Goal: Task Accomplishment & Management: Manage account settings

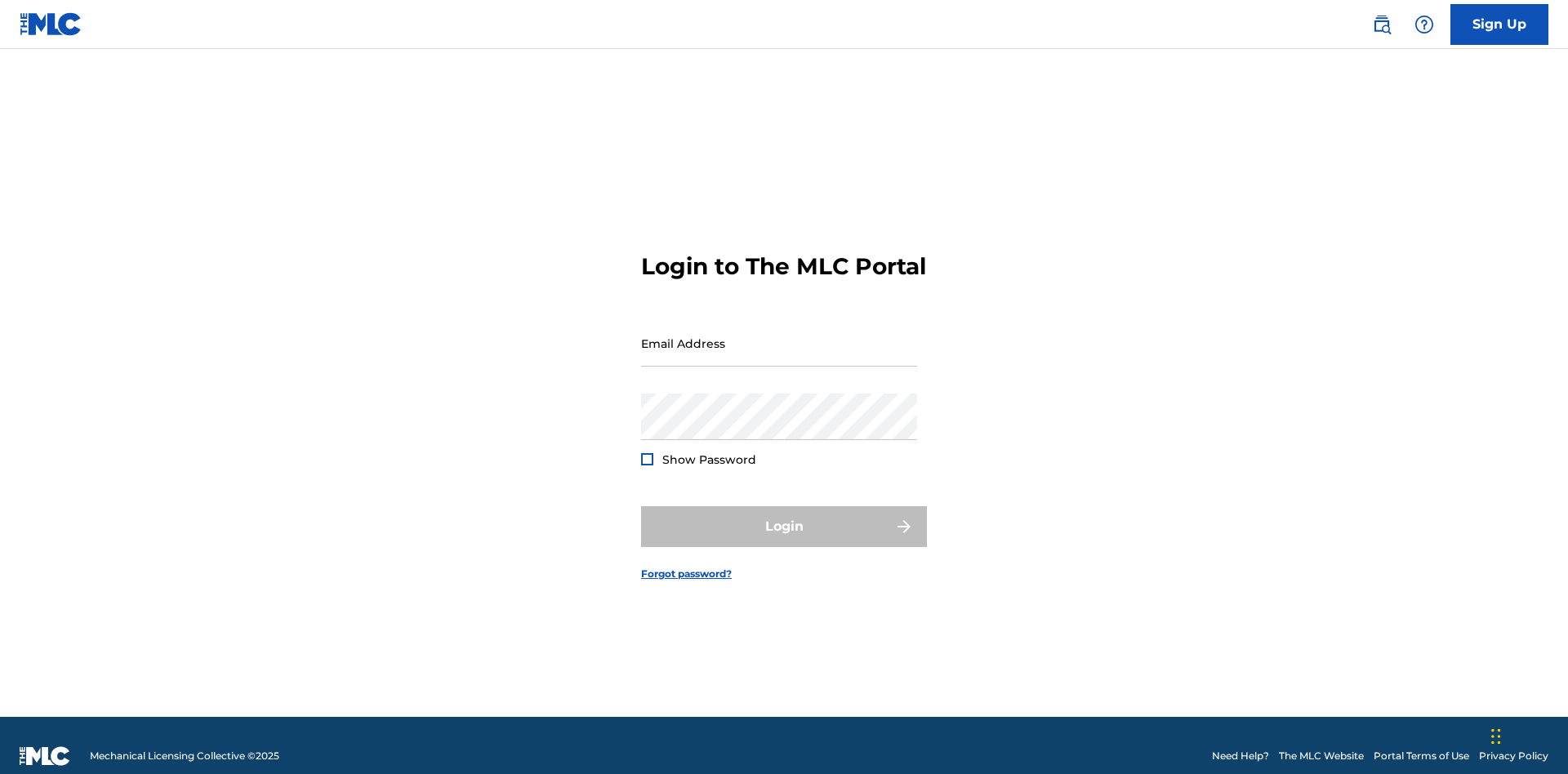
scroll to position [22, 0]
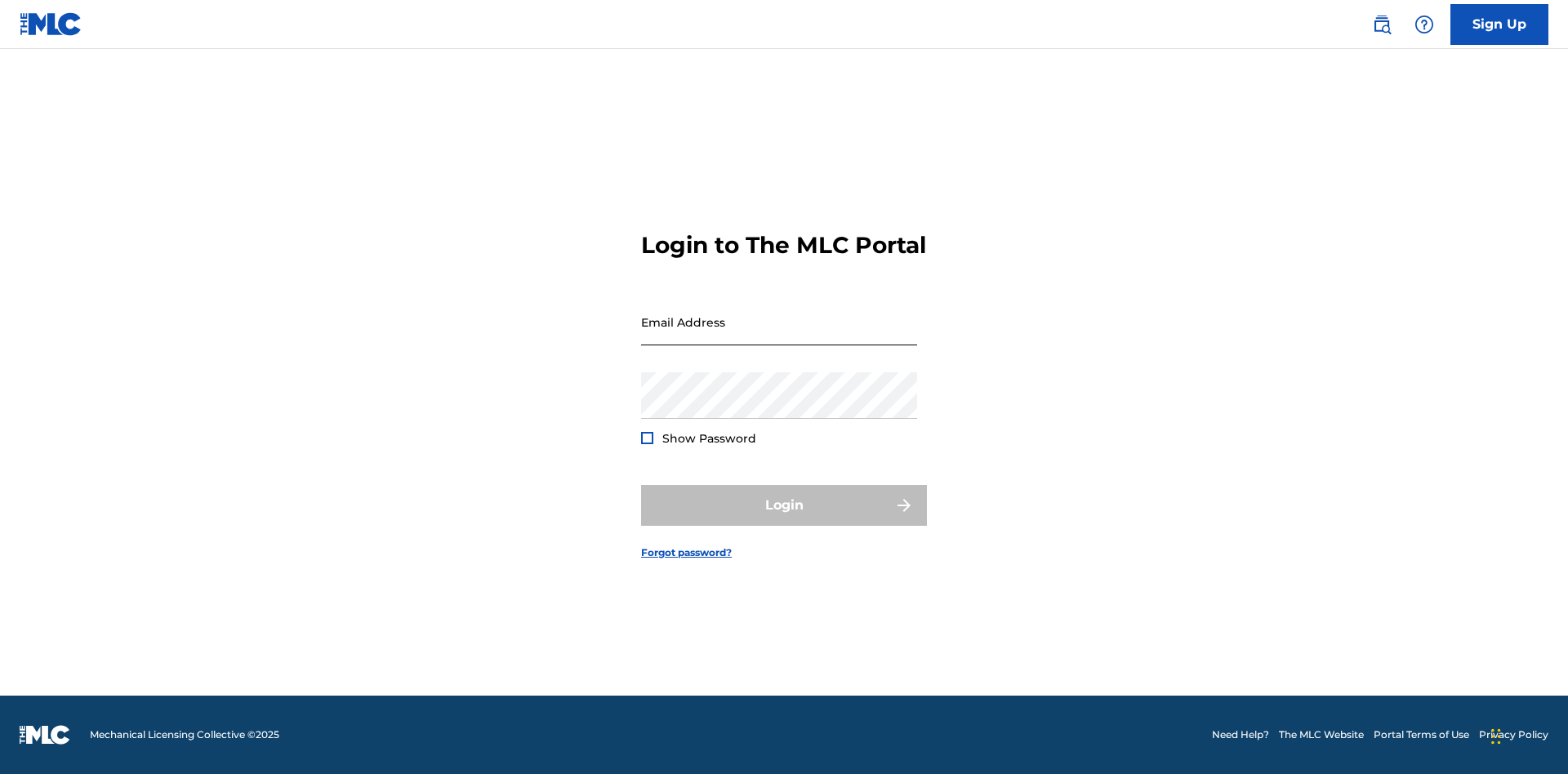
click at [779, 336] on input "Email Address" at bounding box center [779, 322] width 276 height 47
type input "Duke.McTesterson@gmail.com"
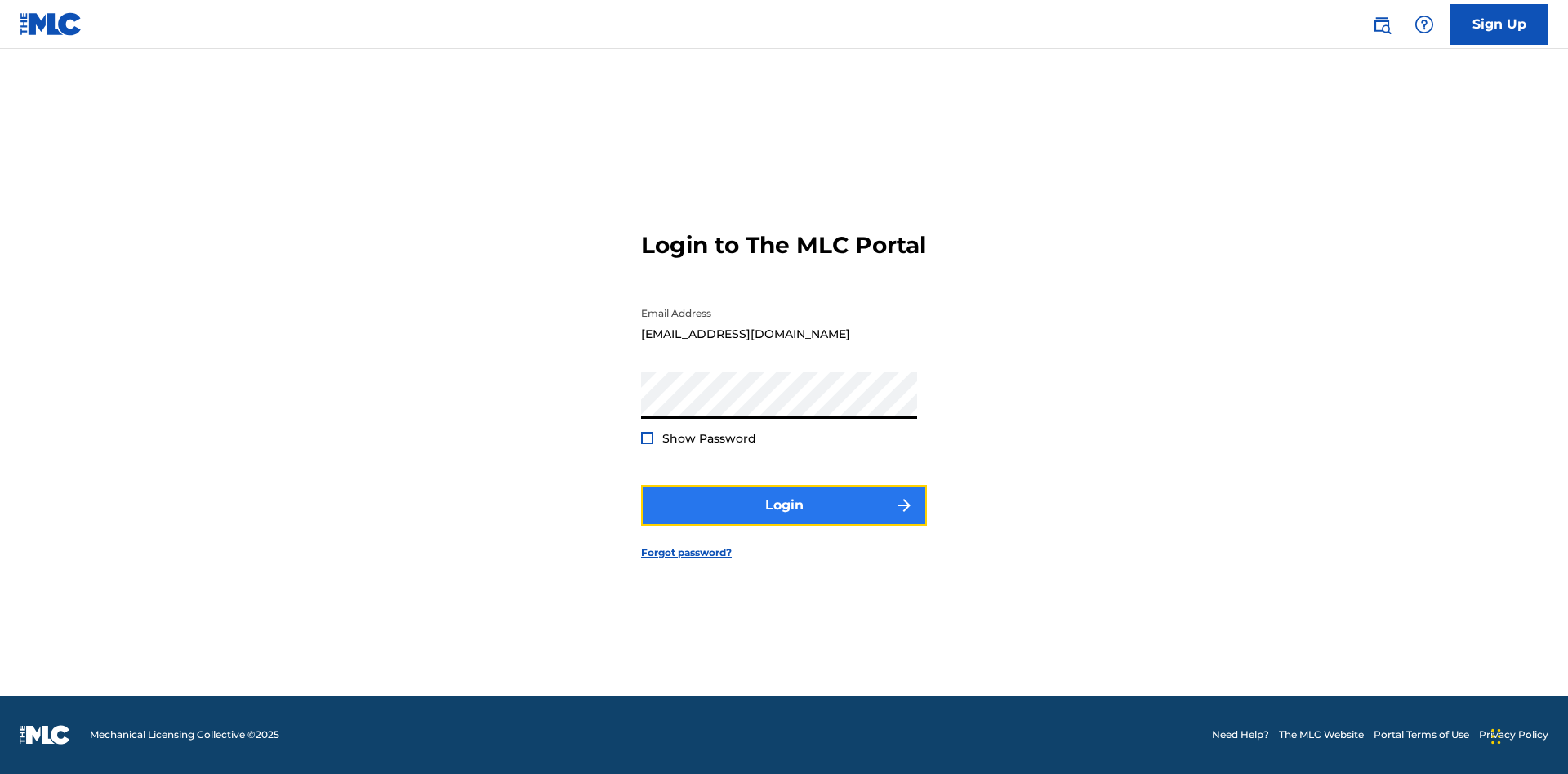
click at [784, 519] on button "Login" at bounding box center [784, 505] width 286 height 41
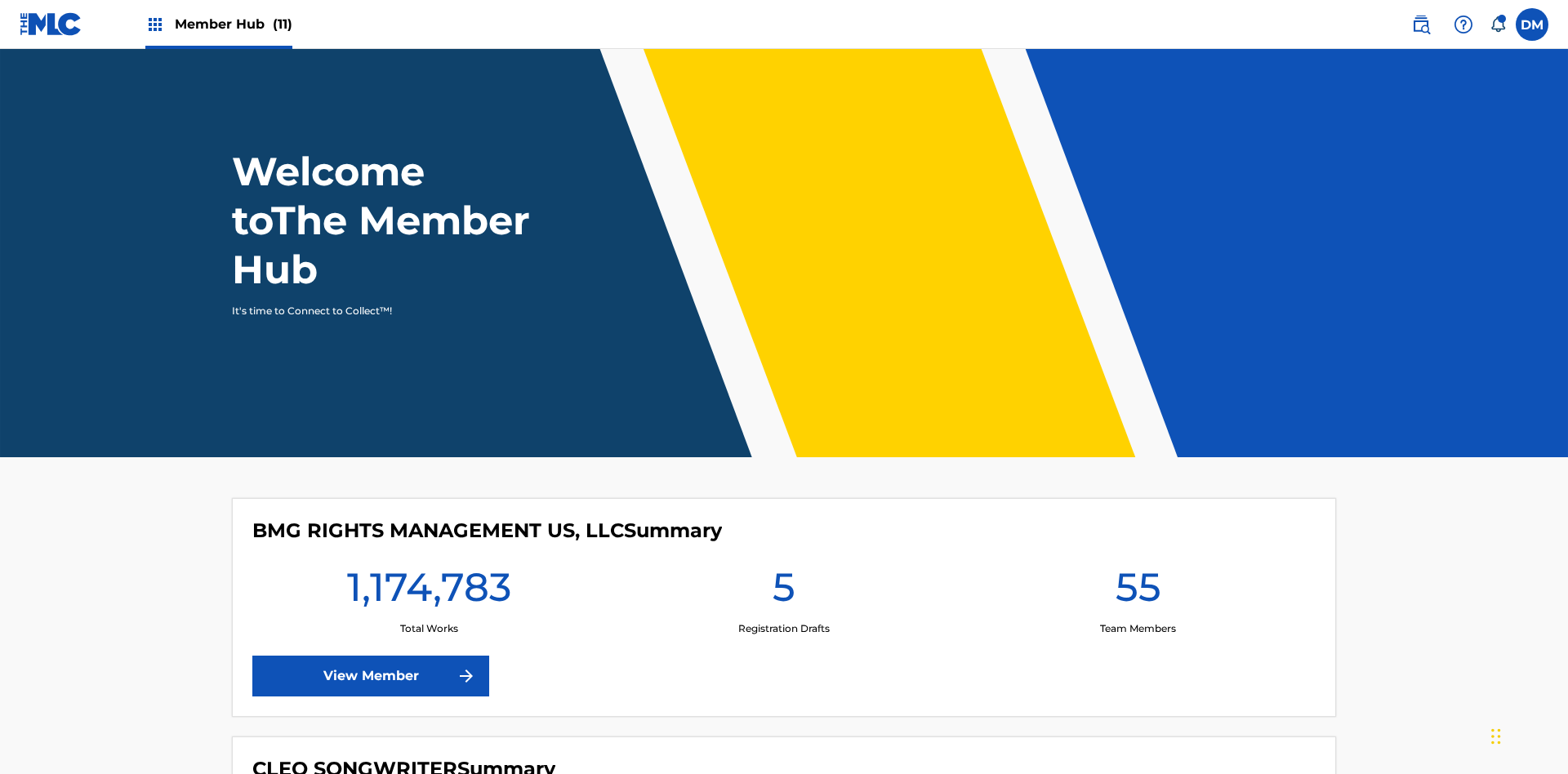
click at [233, 24] on span "Member Hub (11)" at bounding box center [233, 24] width 118 height 19
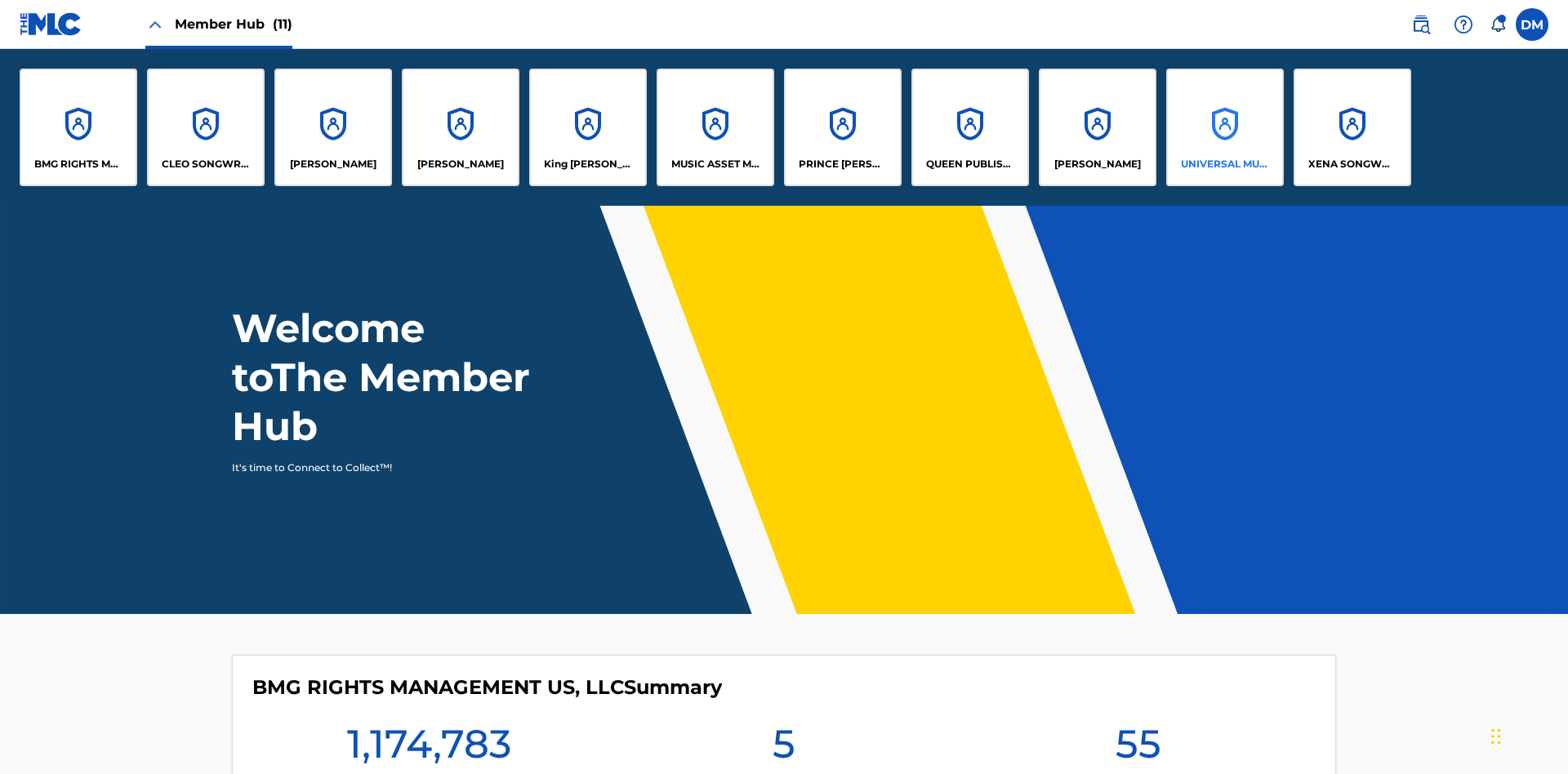
click at [1224, 164] on p "UNIVERSAL MUSIC PUB GROUP" at bounding box center [1225, 164] width 89 height 15
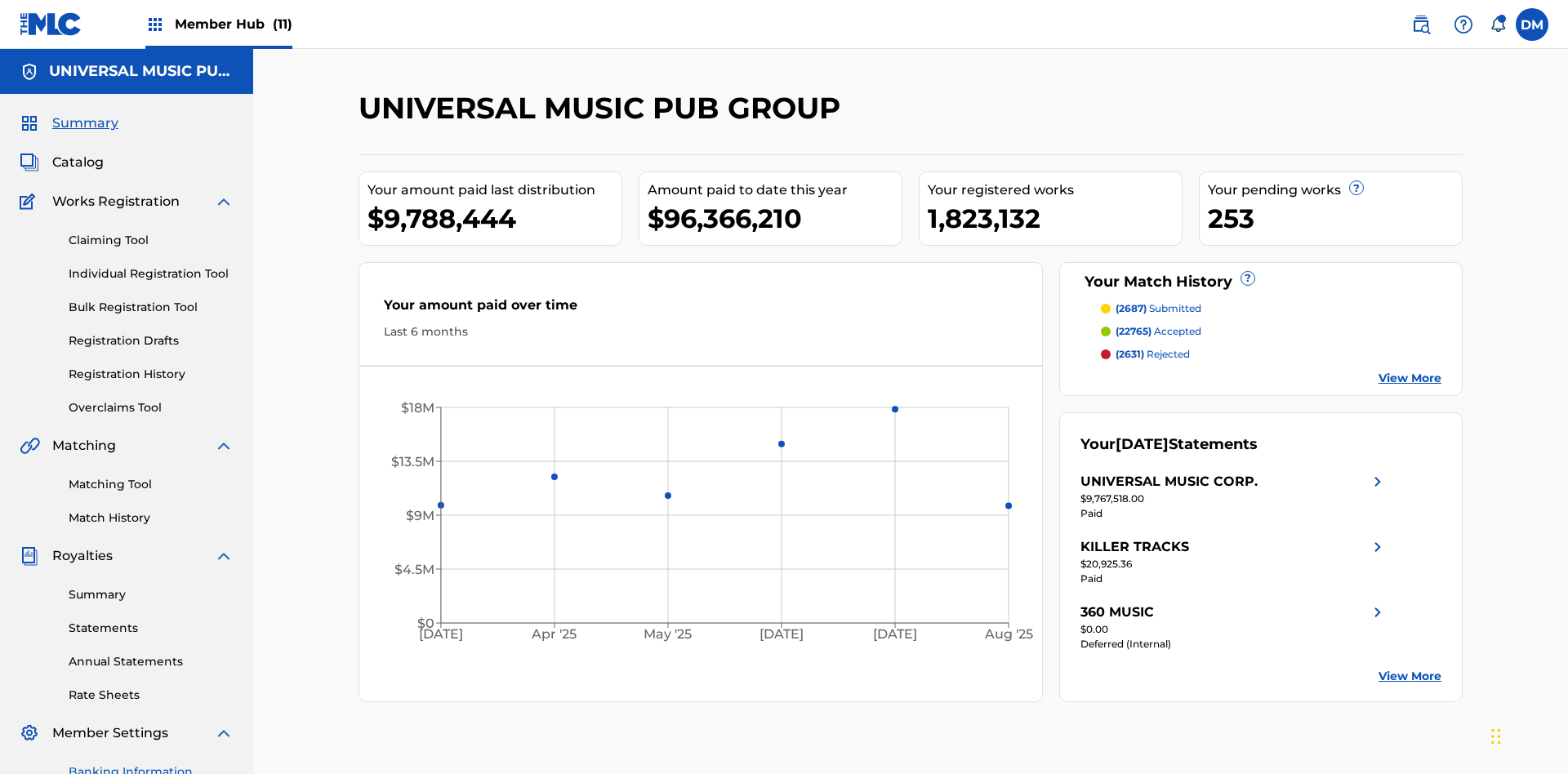
click at [151, 763] on link "Banking Information" at bounding box center [151, 772] width 165 height 17
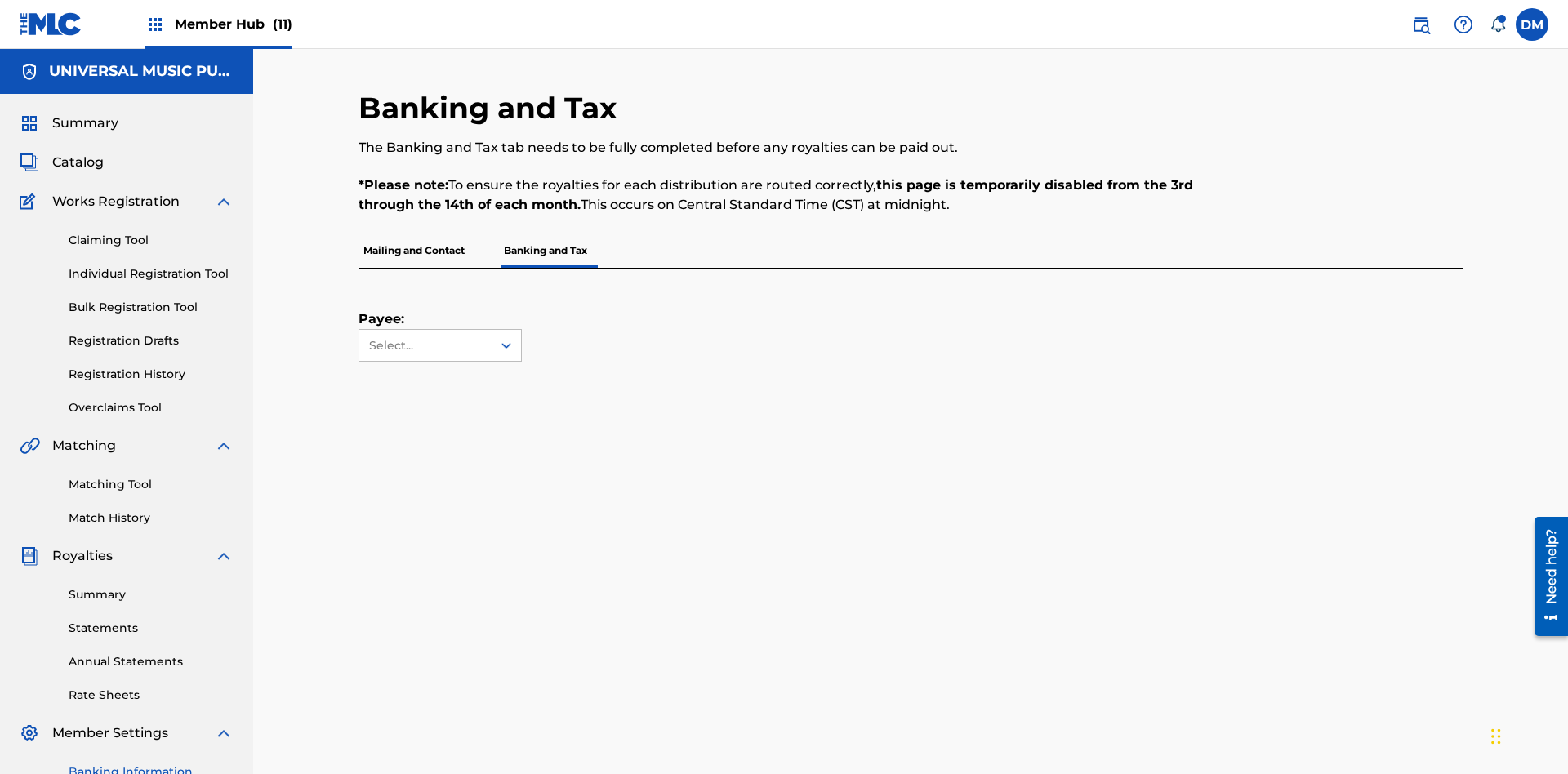
click at [233, 24] on span "Member Hub (11)" at bounding box center [233, 24] width 118 height 19
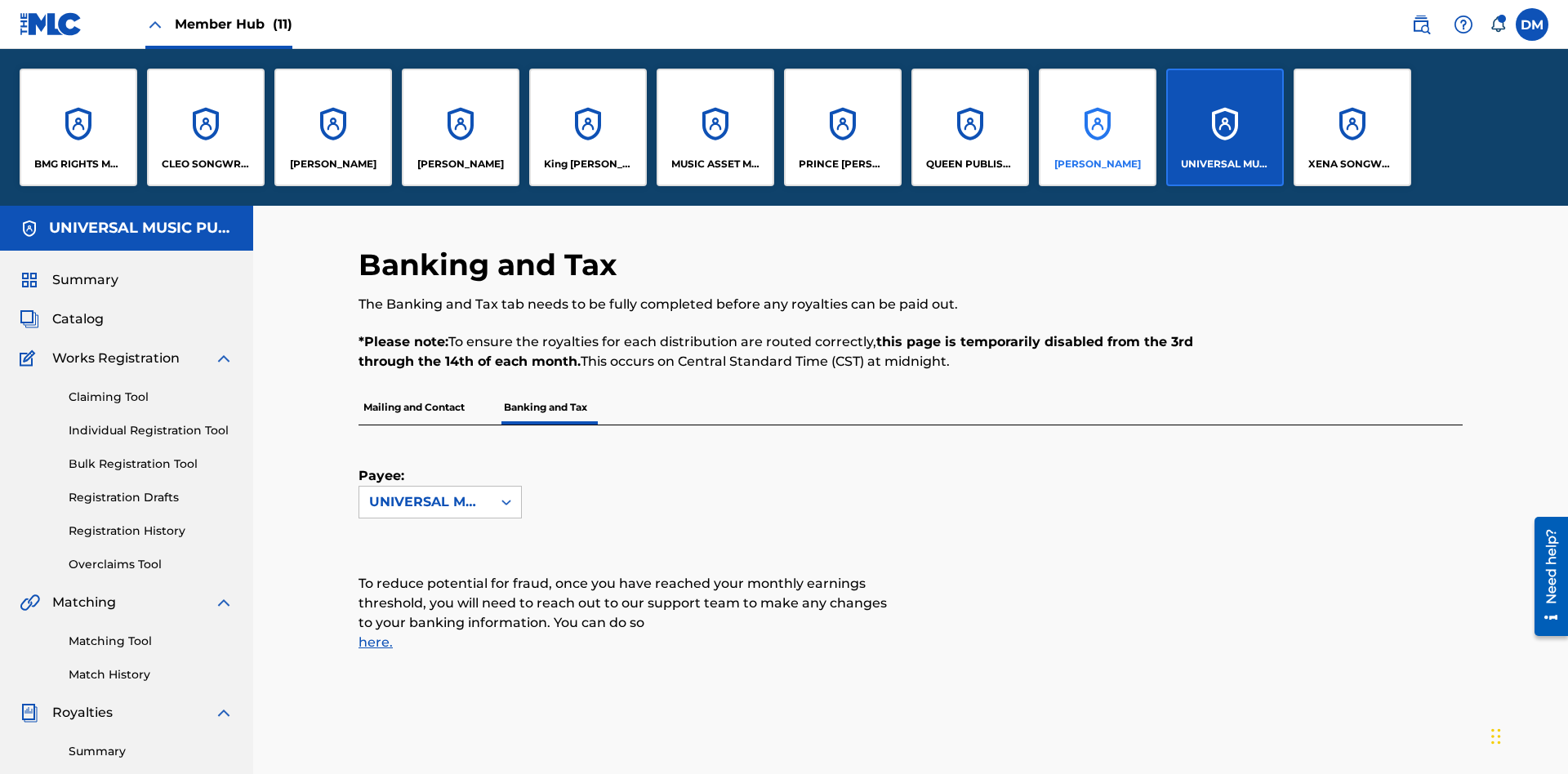
click at [1097, 164] on p "RONALD MCTESTERSON" at bounding box center [1098, 164] width 86 height 15
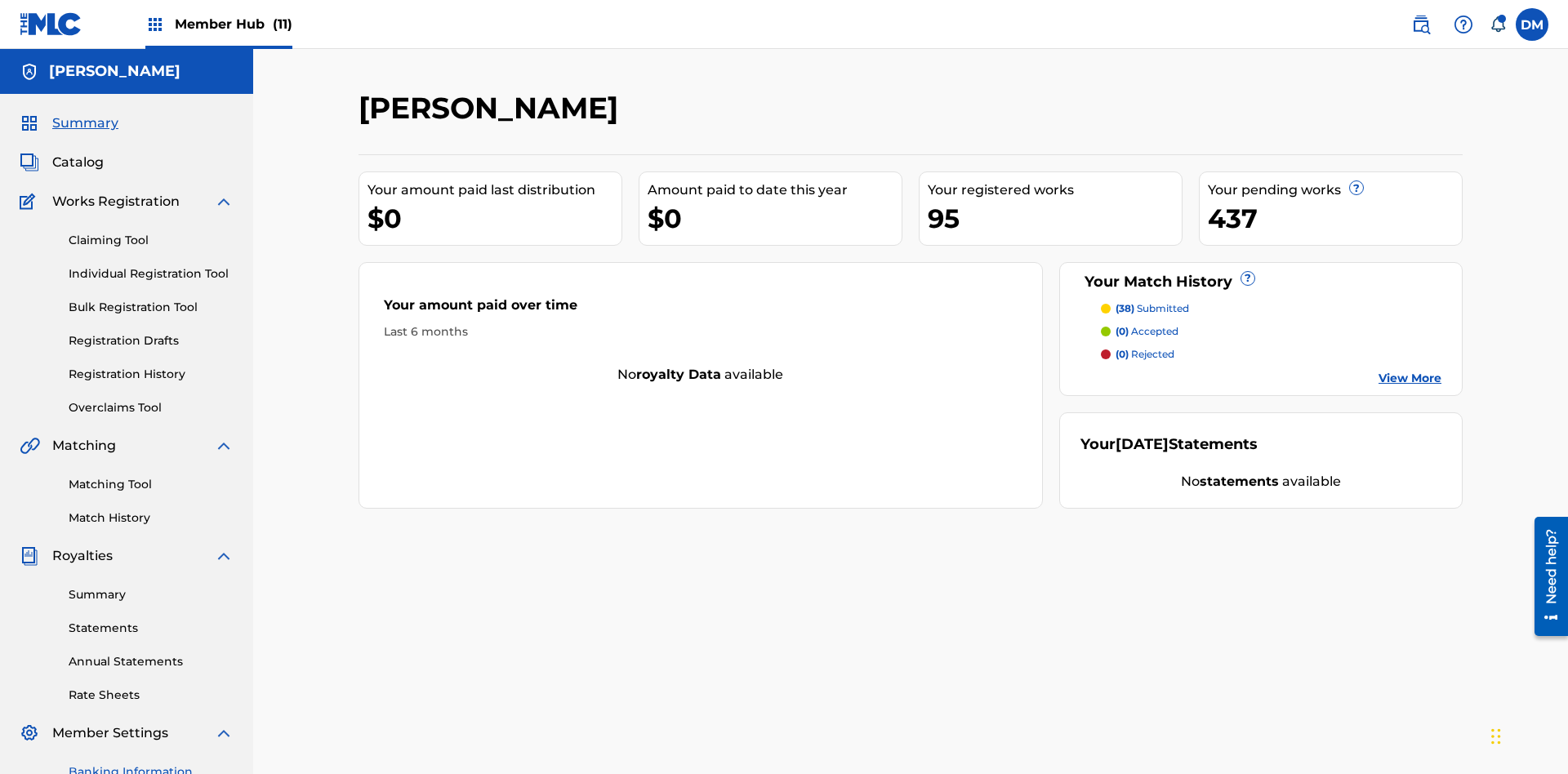
click at [151, 763] on link "Banking Information" at bounding box center [151, 772] width 165 height 17
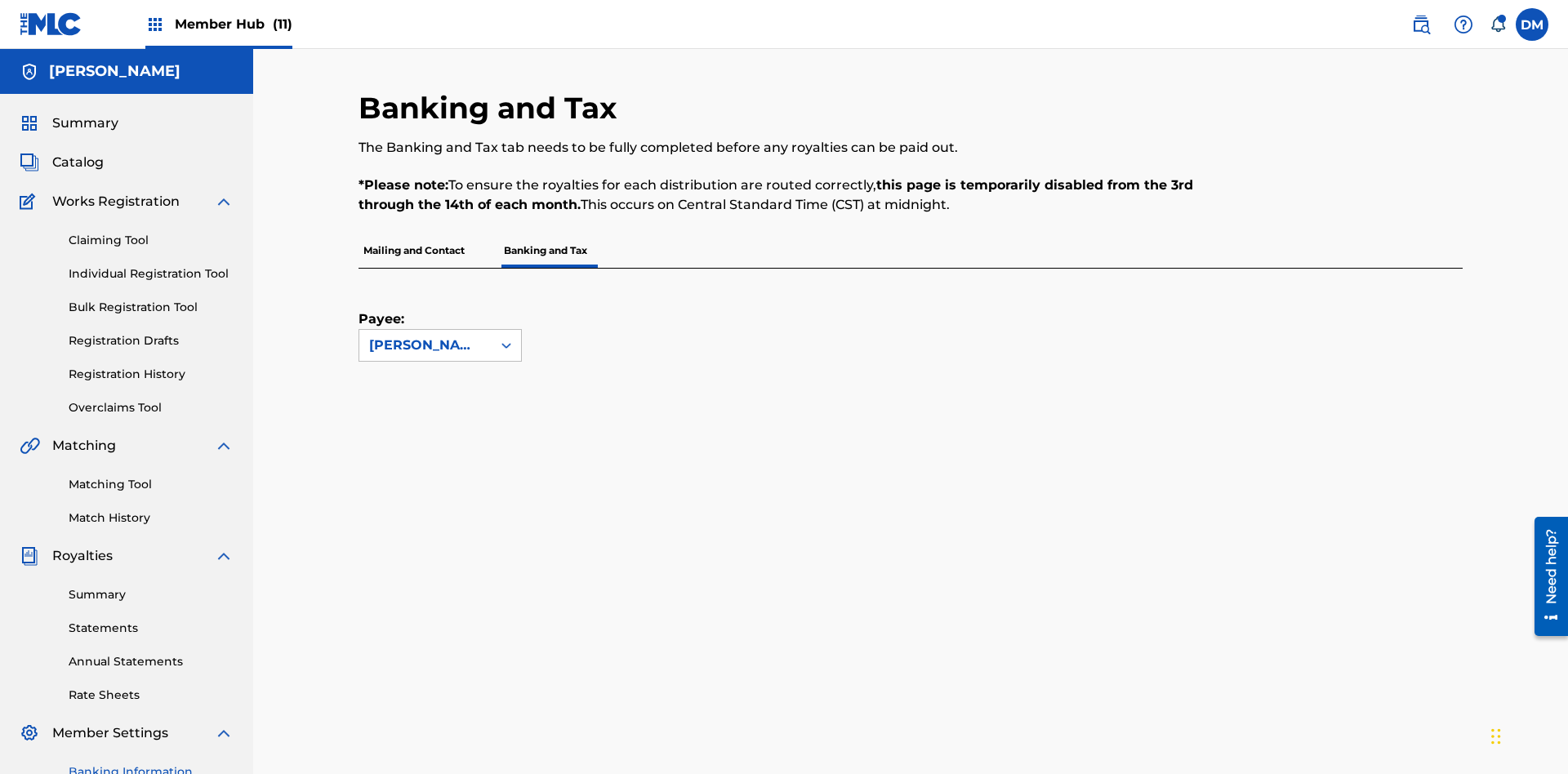
click at [233, 24] on span "Member Hub (11)" at bounding box center [233, 24] width 118 height 19
